Goal: Check status: Check status

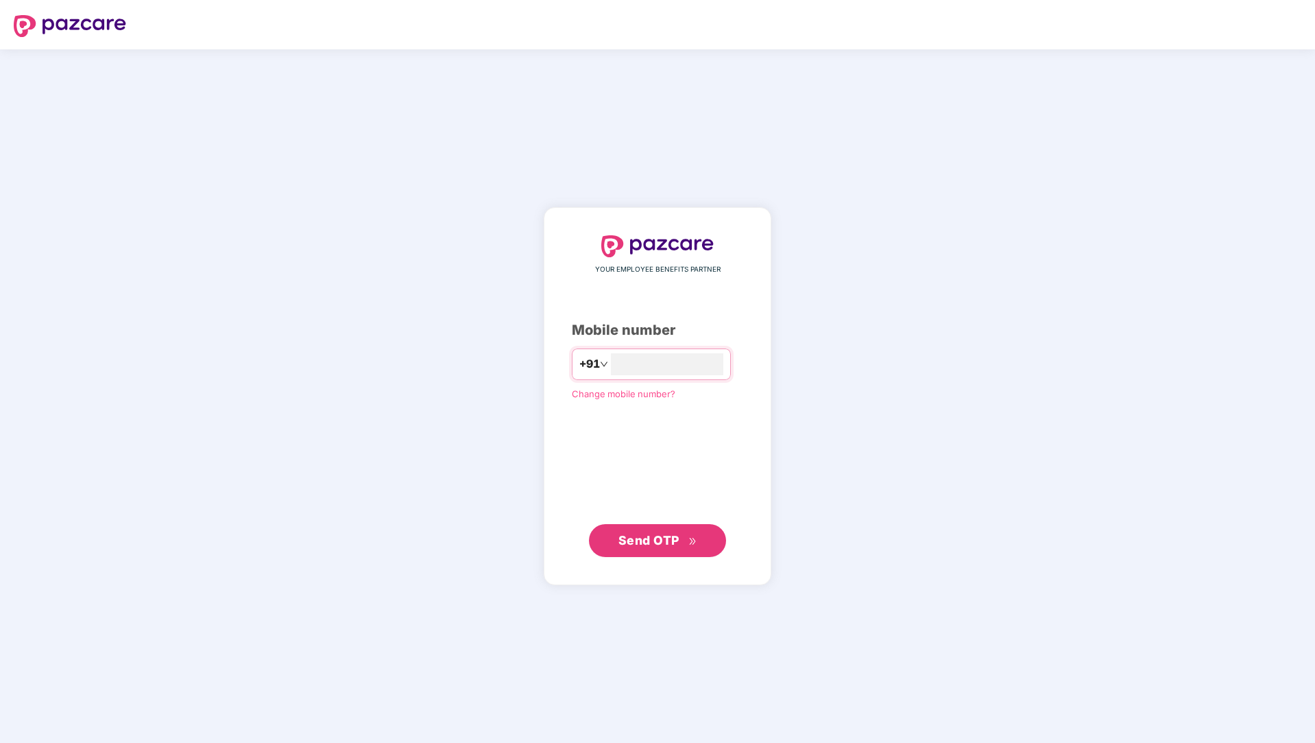
type input "**********"
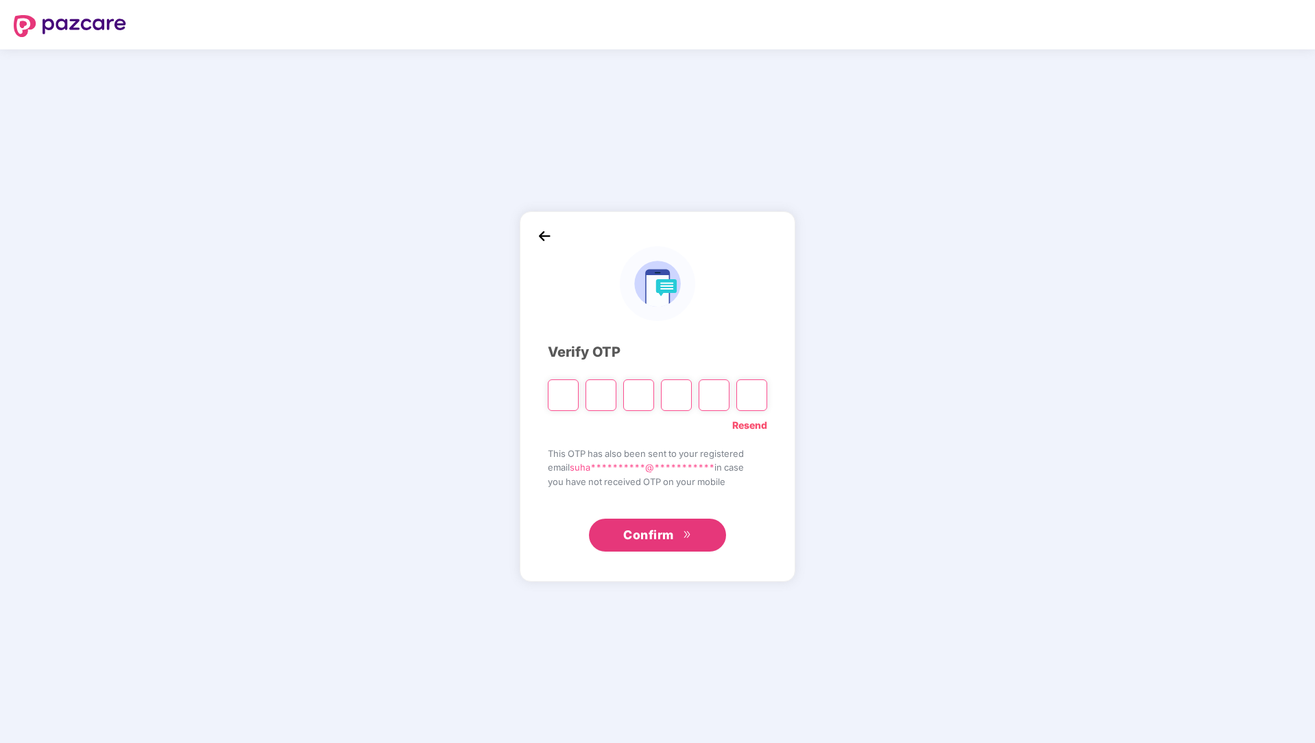
type input "*"
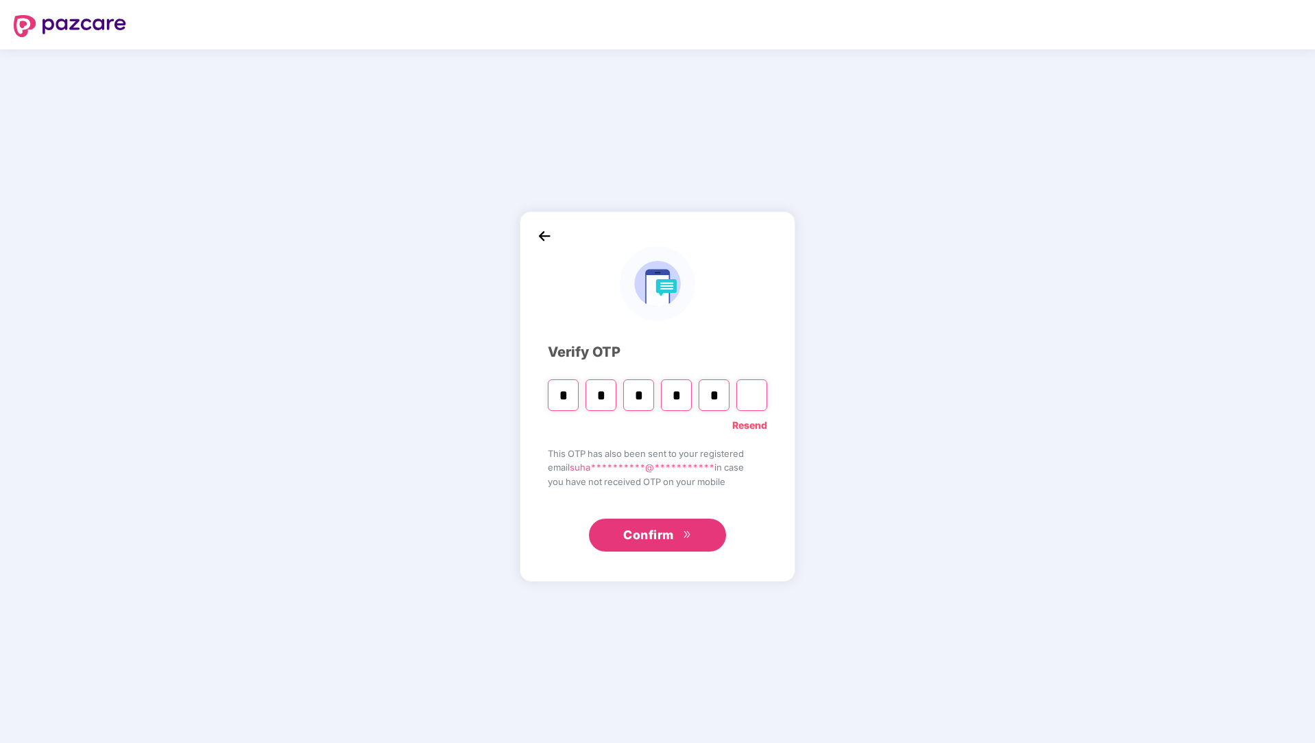
type input "*"
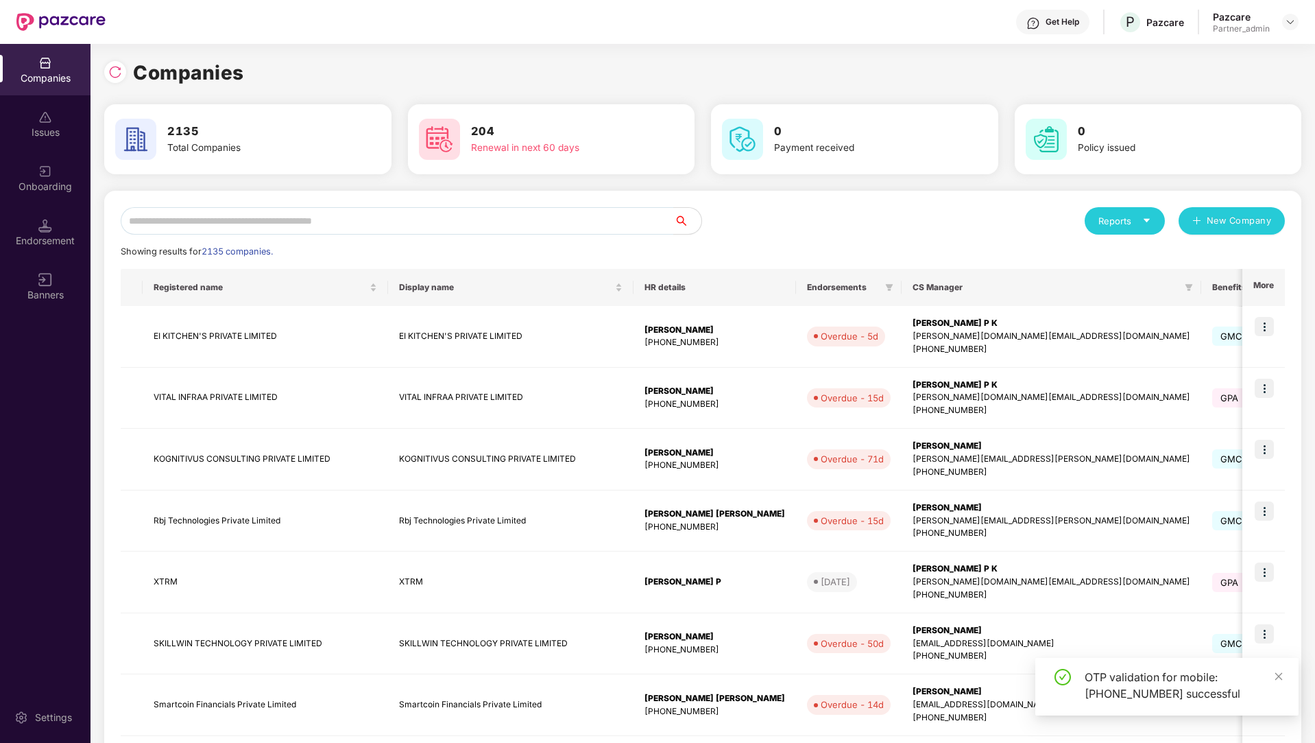
click at [1153, 211] on div "Reports" at bounding box center [1125, 220] width 80 height 27
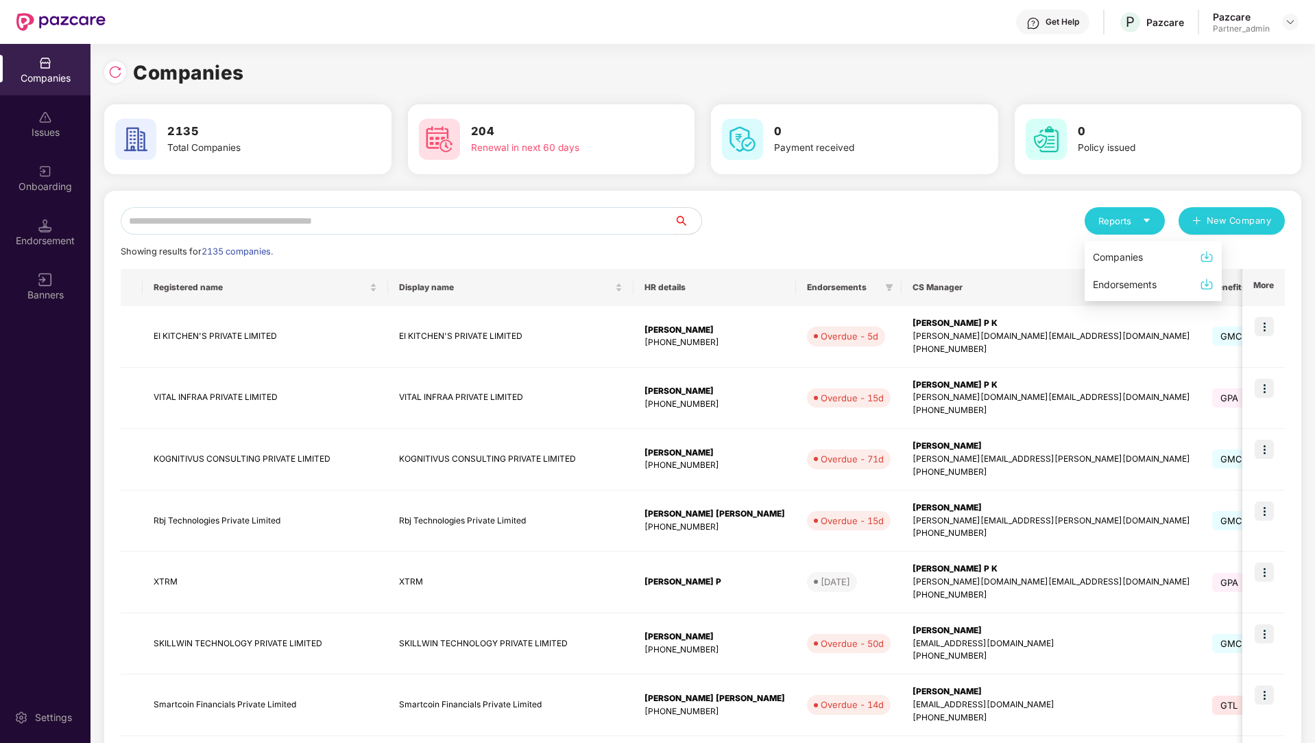
click at [1212, 260] on img at bounding box center [1207, 257] width 14 height 14
click at [1103, 226] on div "Reports" at bounding box center [1125, 221] width 53 height 14
click at [1123, 261] on div "Companies" at bounding box center [1118, 257] width 50 height 15
